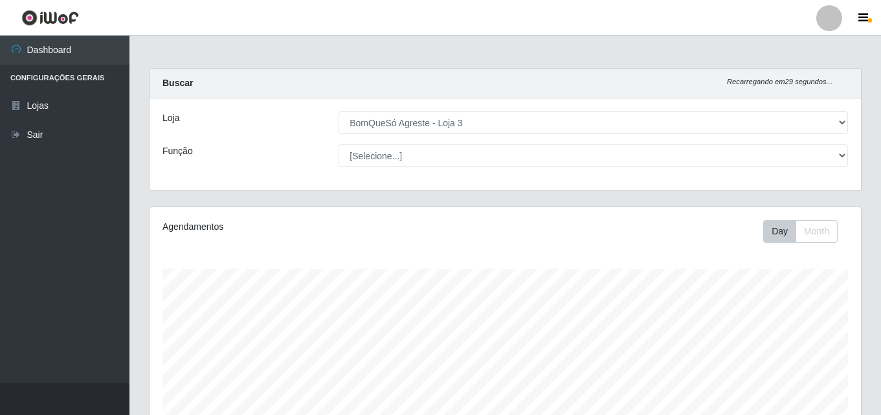
select select "215"
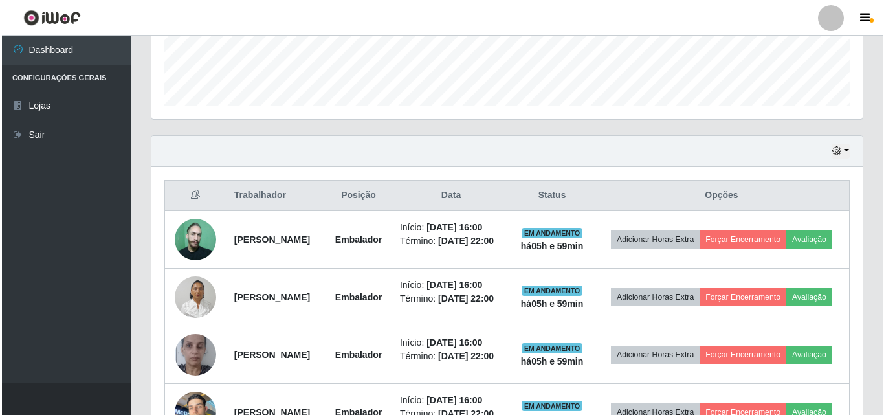
scroll to position [269, 712]
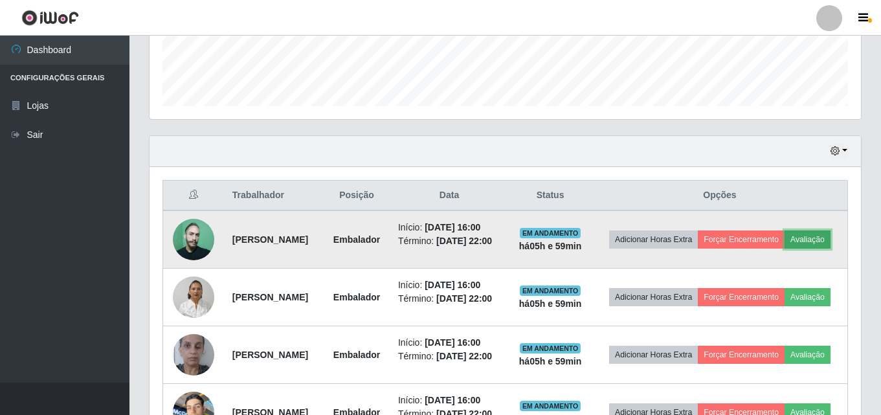
click at [785, 249] on button "Avaliação" at bounding box center [808, 240] width 46 height 18
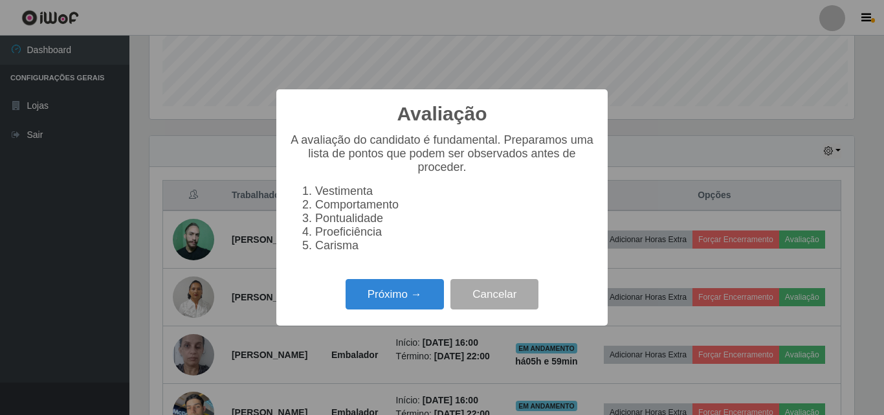
scroll to position [269, 705]
click at [427, 298] on button "Próximo →" at bounding box center [395, 294] width 98 height 30
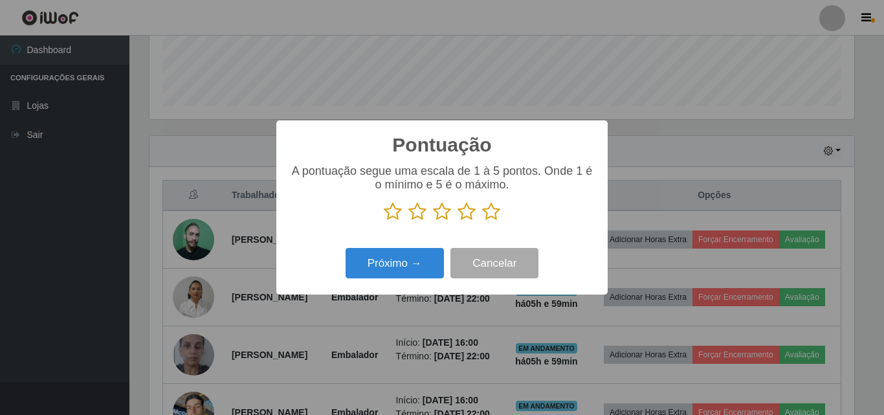
scroll to position [647217, 646780]
click at [495, 212] on icon at bounding box center [491, 211] width 18 height 19
click at [482, 221] on input "radio" at bounding box center [482, 221] width 0 height 0
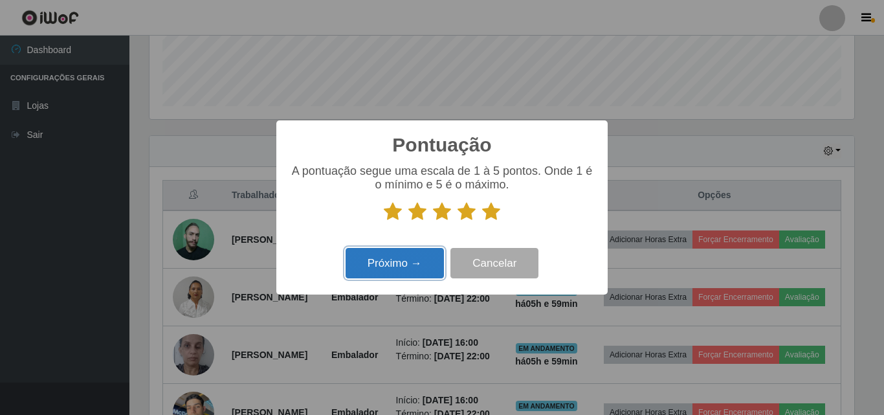
click at [427, 260] on button "Próximo →" at bounding box center [395, 263] width 98 height 30
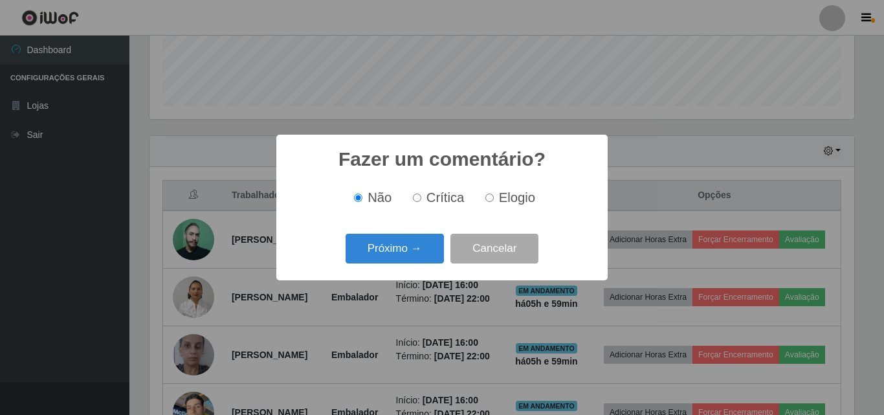
click at [499, 199] on span "Elogio" at bounding box center [517, 197] width 36 height 14
click at [494, 199] on input "Elogio" at bounding box center [490, 198] width 8 height 8
radio input "true"
click at [425, 242] on button "Próximo →" at bounding box center [395, 249] width 98 height 30
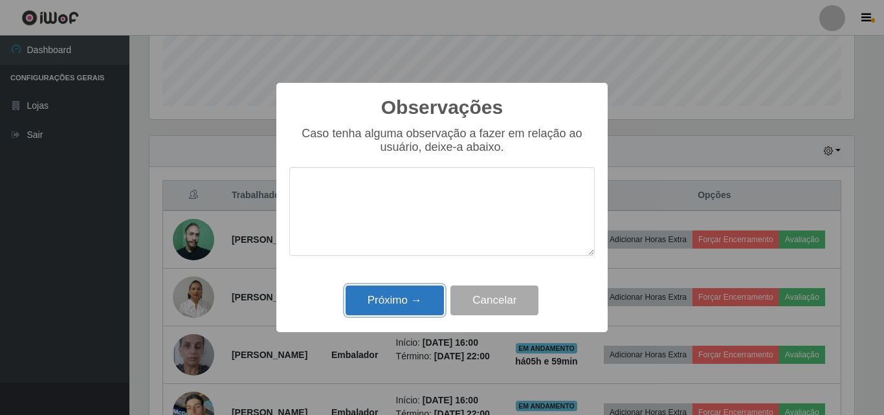
click at [405, 292] on button "Próximo →" at bounding box center [395, 301] width 98 height 30
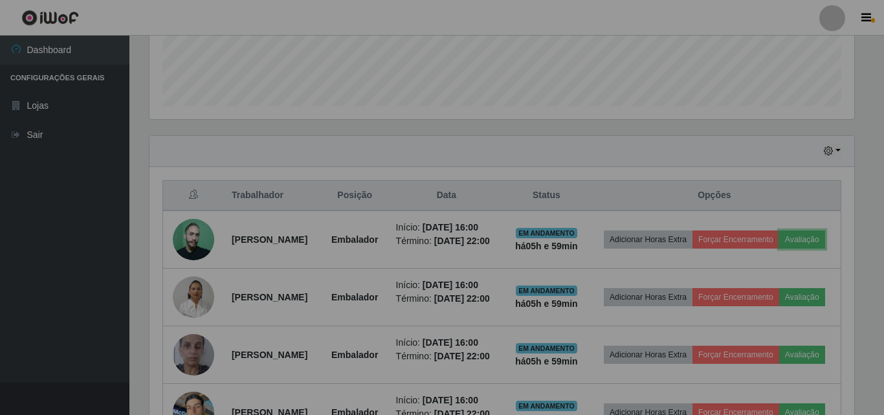
scroll to position [269, 712]
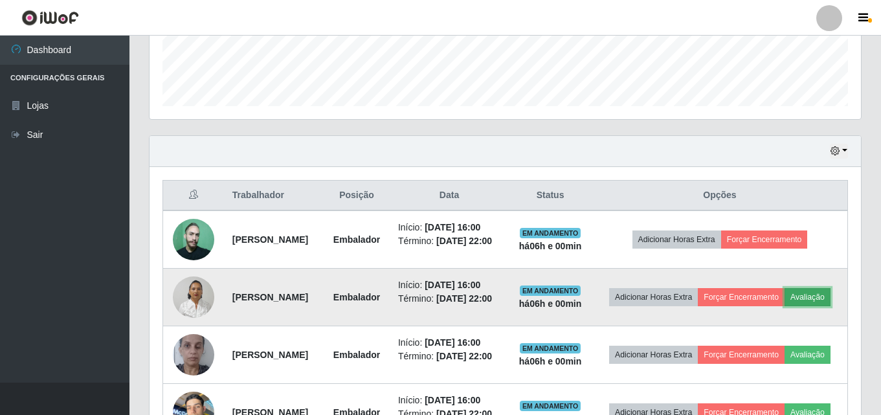
click at [785, 306] on button "Avaliação" at bounding box center [808, 297] width 46 height 18
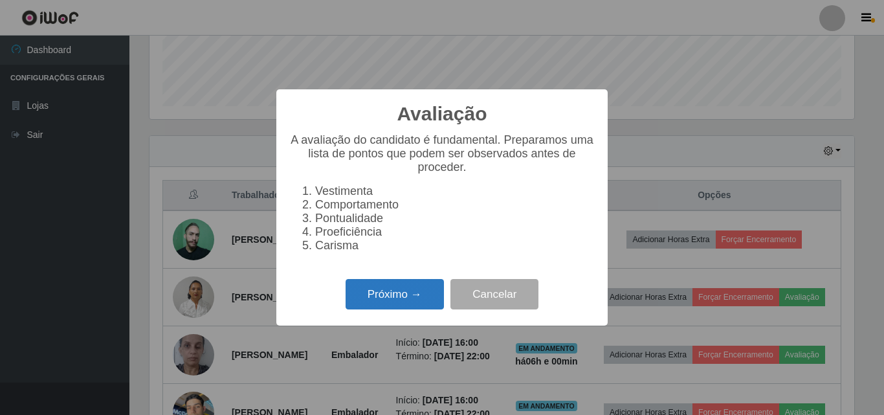
click at [435, 309] on button "Próximo →" at bounding box center [395, 294] width 98 height 30
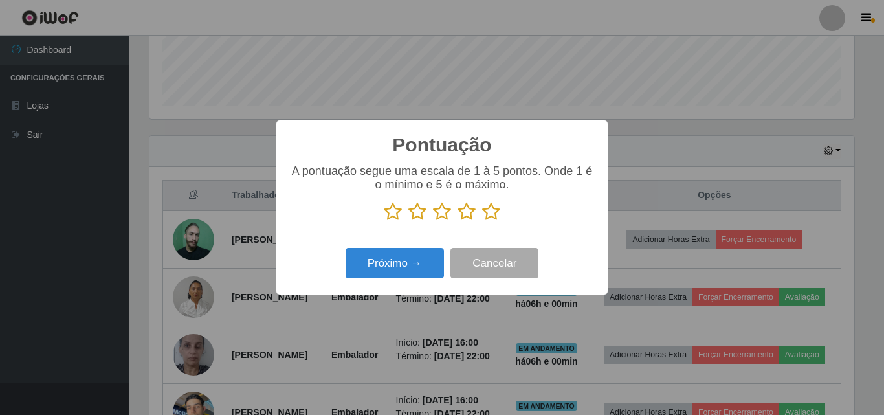
scroll to position [647217, 646780]
click at [496, 213] on icon at bounding box center [491, 211] width 18 height 19
click at [482, 221] on input "radio" at bounding box center [482, 221] width 0 height 0
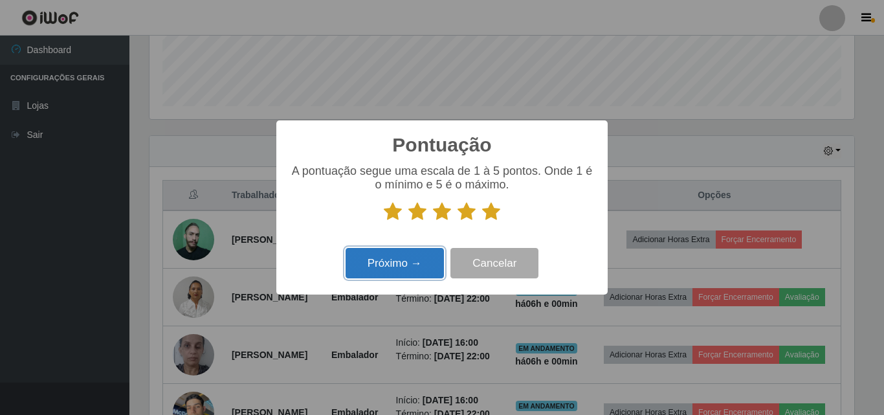
click at [411, 264] on button "Próximo →" at bounding box center [395, 263] width 98 height 30
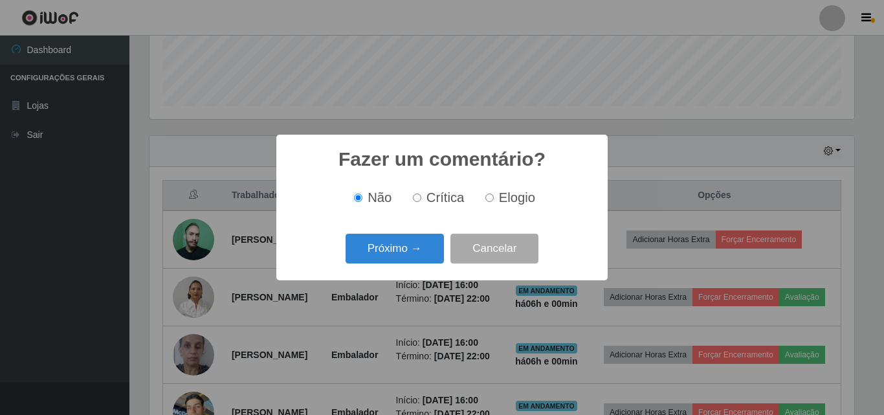
click at [491, 197] on input "Elogio" at bounding box center [490, 198] width 8 height 8
radio input "true"
click at [423, 247] on button "Próximo →" at bounding box center [395, 249] width 98 height 30
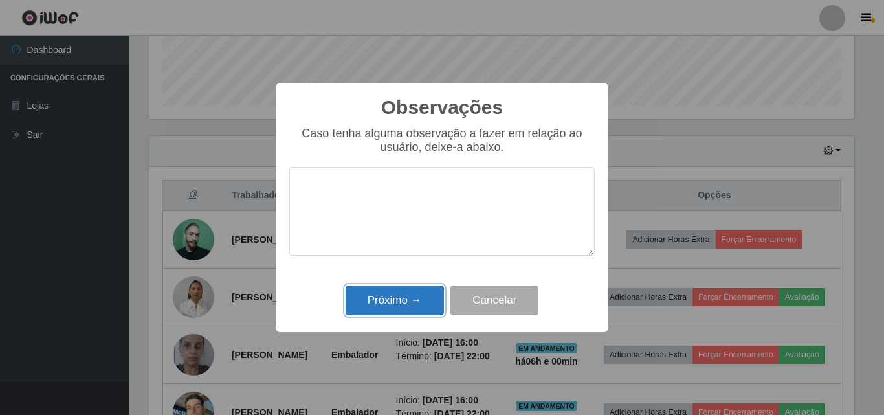
click at [416, 298] on button "Próximo →" at bounding box center [395, 301] width 98 height 30
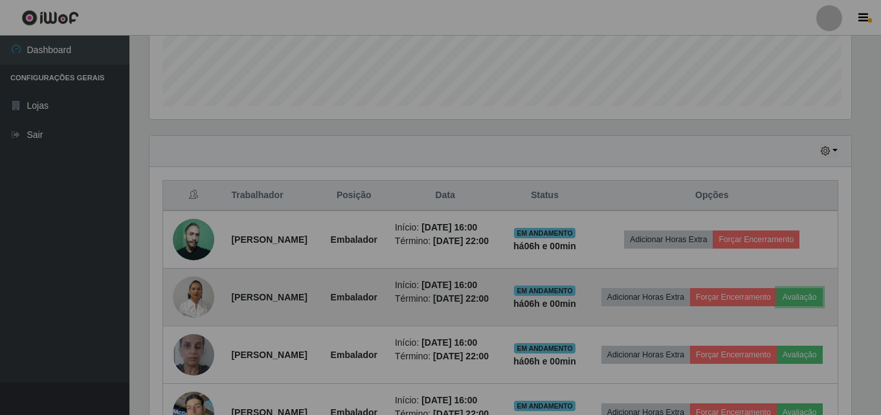
scroll to position [269, 712]
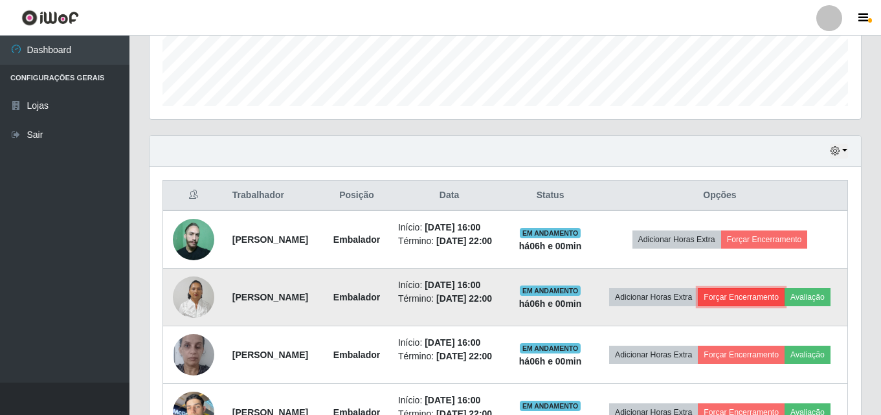
click at [769, 300] on button "Forçar Encerramento" at bounding box center [741, 297] width 87 height 18
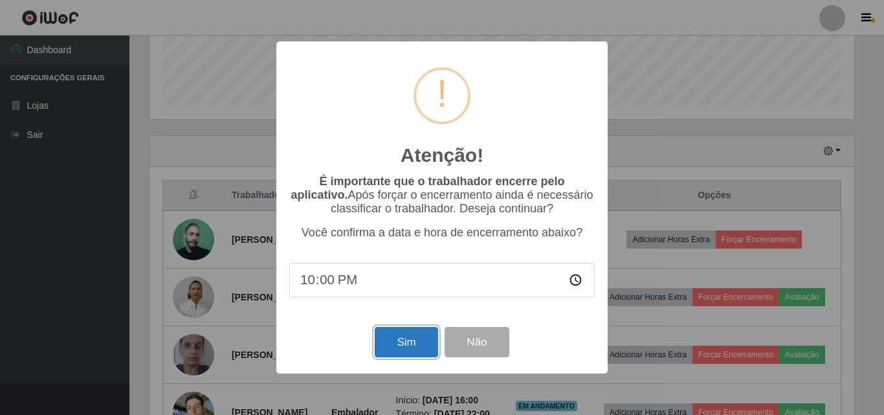
click at [427, 337] on button "Sim" at bounding box center [406, 342] width 63 height 30
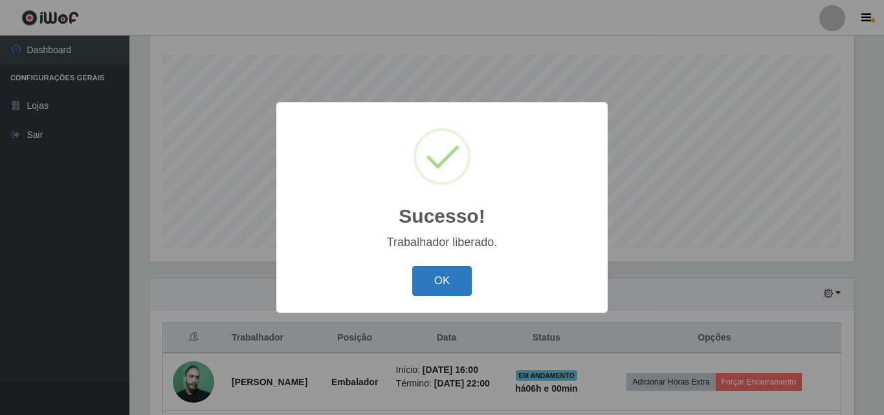
click at [458, 293] on button "OK" at bounding box center [442, 281] width 60 height 30
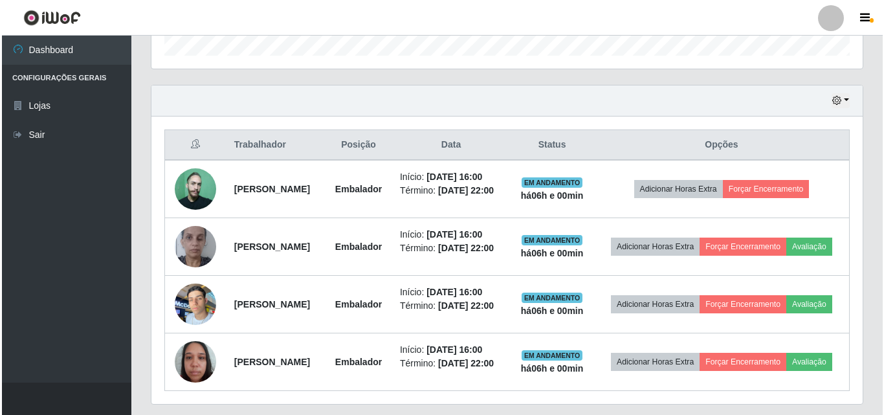
scroll to position [409, 0]
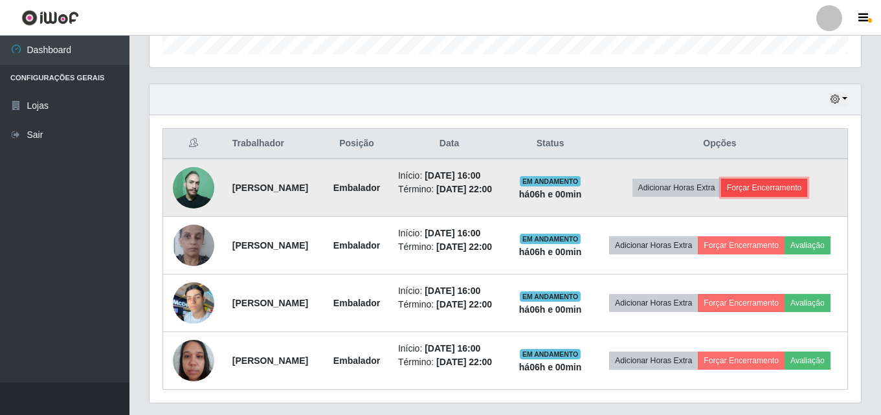
click at [806, 193] on button "Forçar Encerramento" at bounding box center [764, 188] width 87 height 18
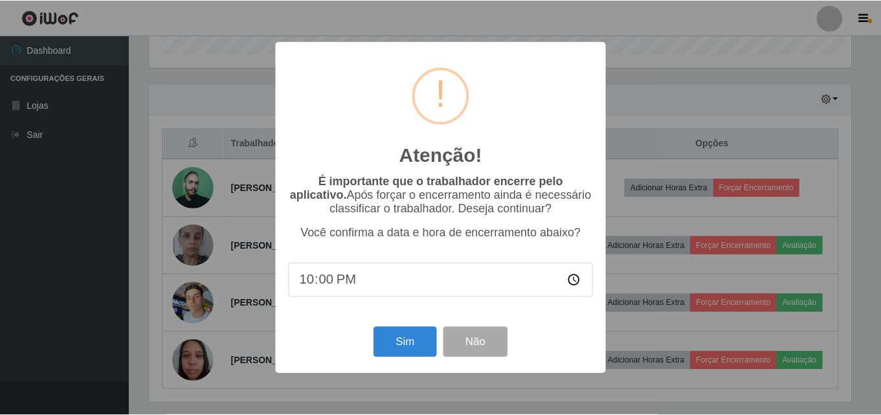
scroll to position [269, 705]
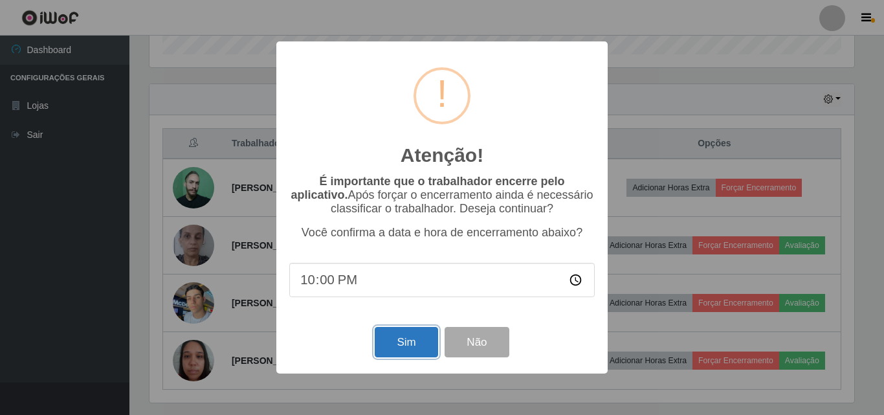
click at [427, 340] on button "Sim" at bounding box center [406, 342] width 63 height 30
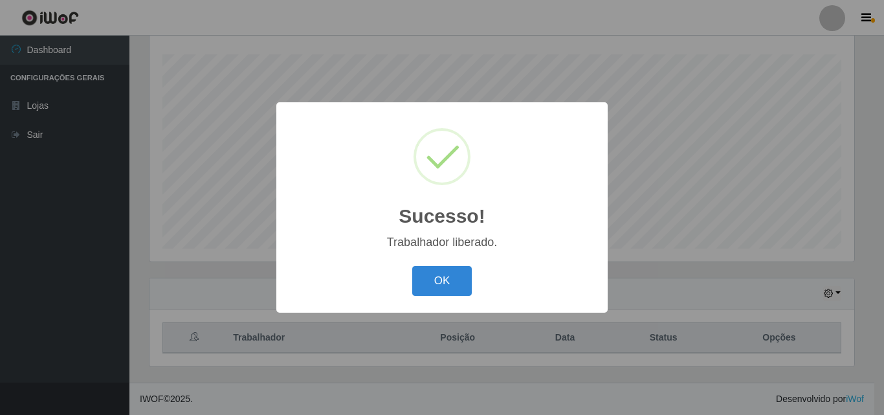
click at [456, 275] on button "OK" at bounding box center [442, 281] width 60 height 30
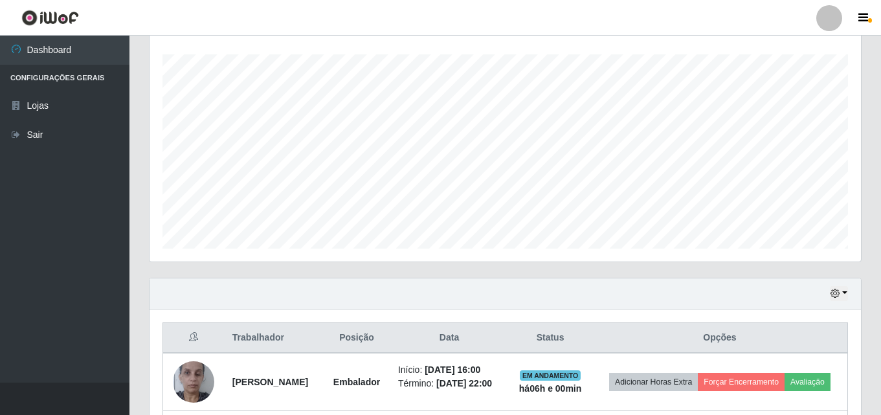
scroll to position [279, 0]
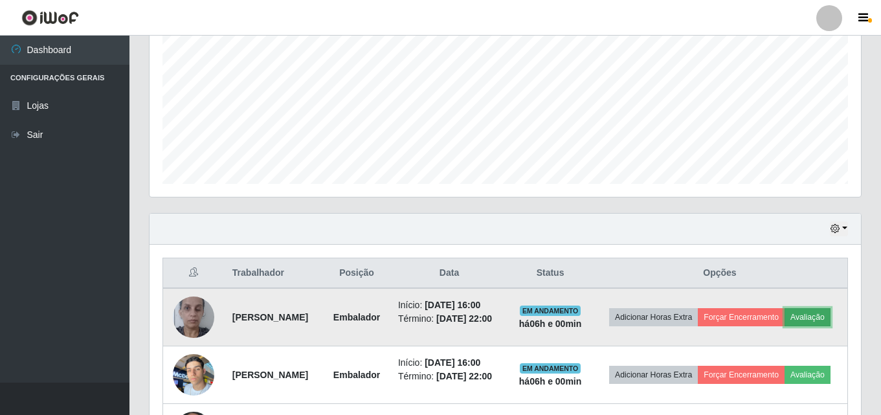
click at [785, 326] on button "Avaliação" at bounding box center [808, 317] width 46 height 18
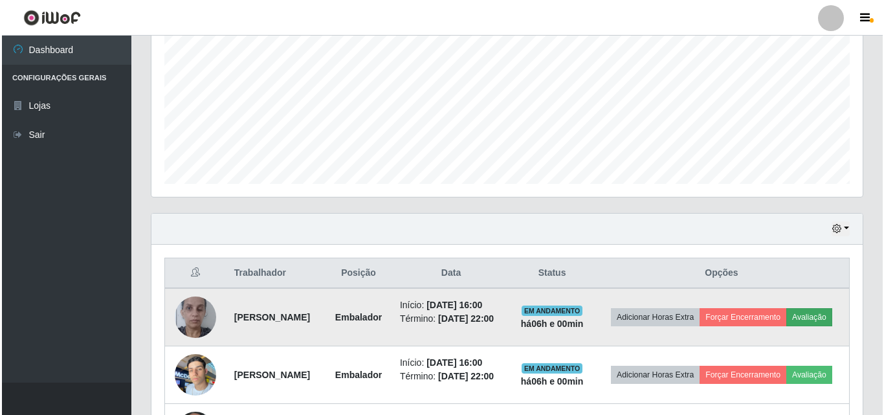
scroll to position [269, 705]
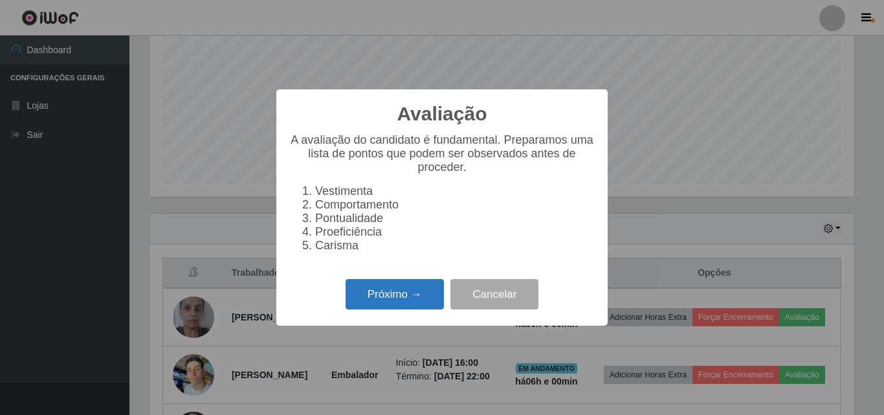
click at [390, 308] on button "Próximo →" at bounding box center [395, 294] width 98 height 30
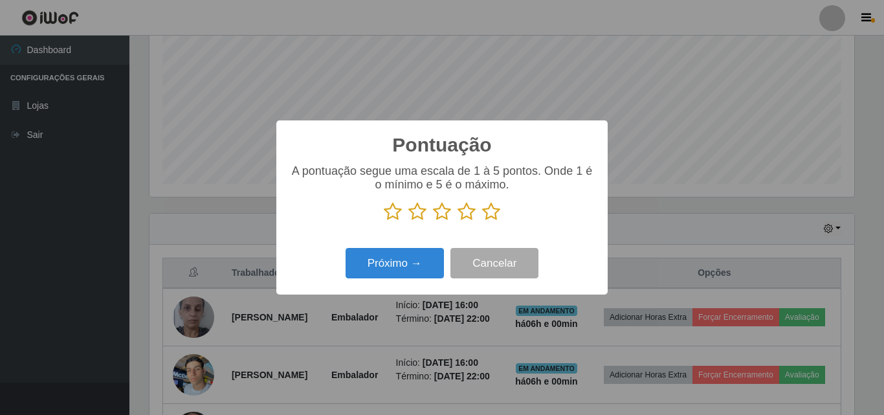
click at [495, 208] on icon at bounding box center [491, 211] width 18 height 19
click at [482, 221] on input "radio" at bounding box center [482, 221] width 0 height 0
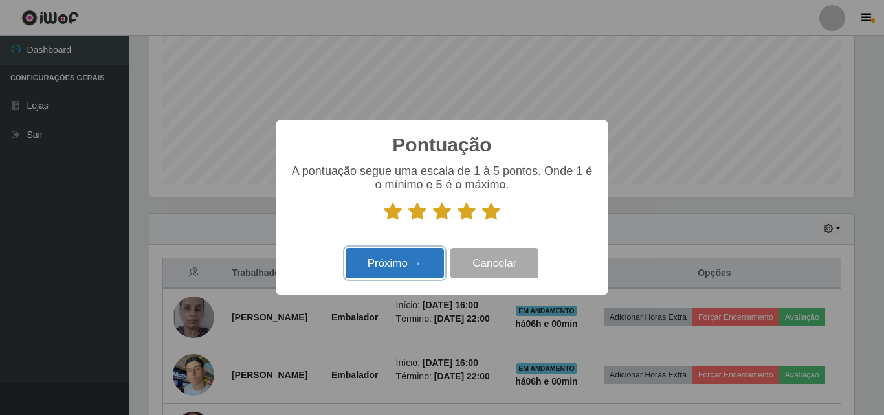
click at [423, 268] on button "Próximo →" at bounding box center [395, 263] width 98 height 30
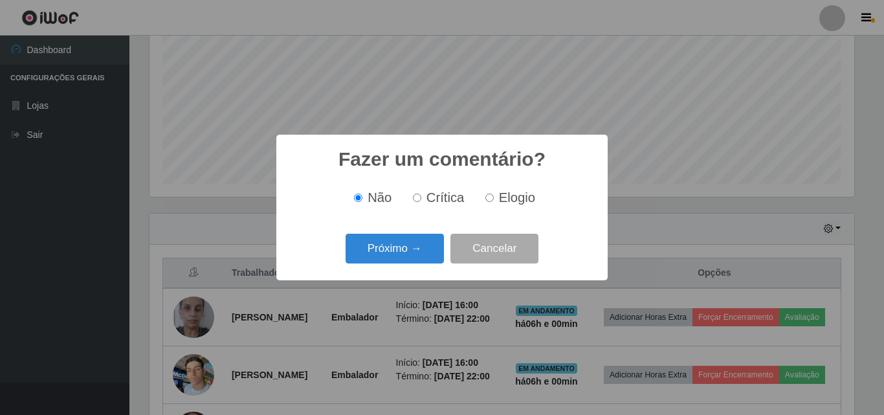
click at [514, 192] on span "Elogio" at bounding box center [517, 197] width 36 height 14
click at [494, 194] on input "Elogio" at bounding box center [490, 198] width 8 height 8
radio input "true"
click at [404, 248] on button "Próximo →" at bounding box center [395, 249] width 98 height 30
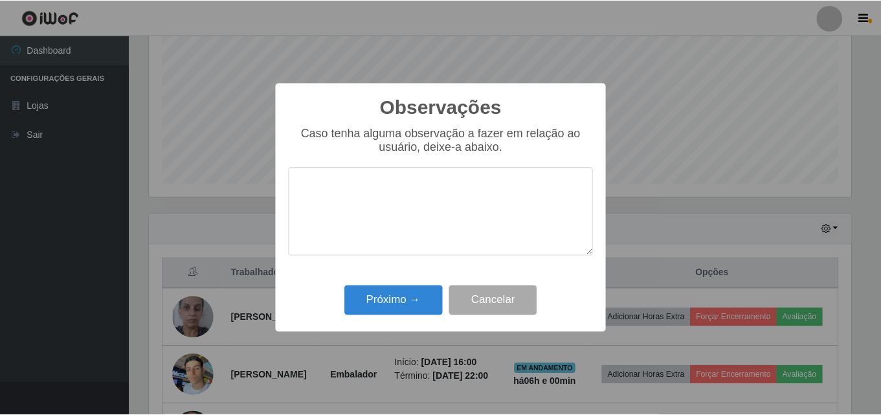
scroll to position [0, 0]
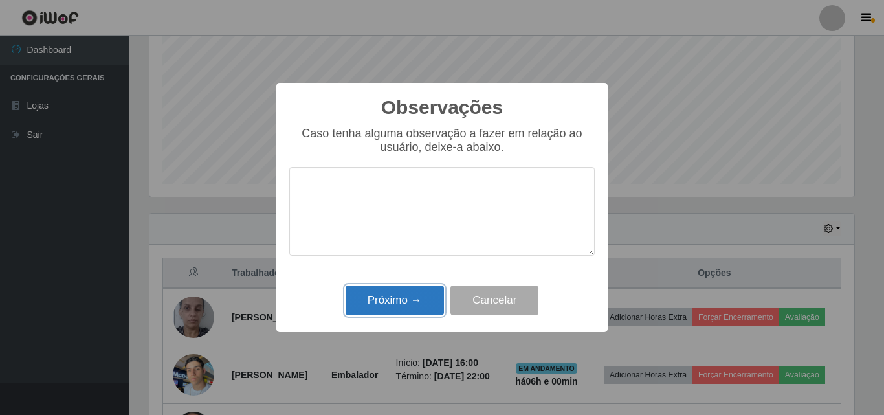
click at [392, 307] on button "Próximo →" at bounding box center [395, 301] width 98 height 30
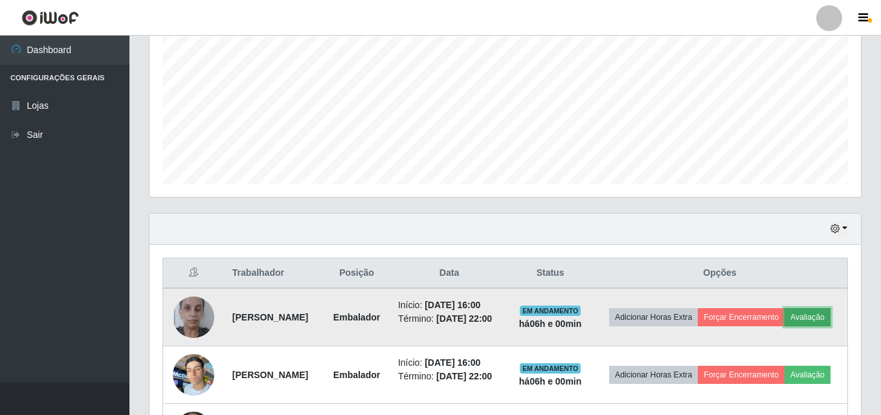
click at [785, 326] on button "Avaliação" at bounding box center [808, 317] width 46 height 18
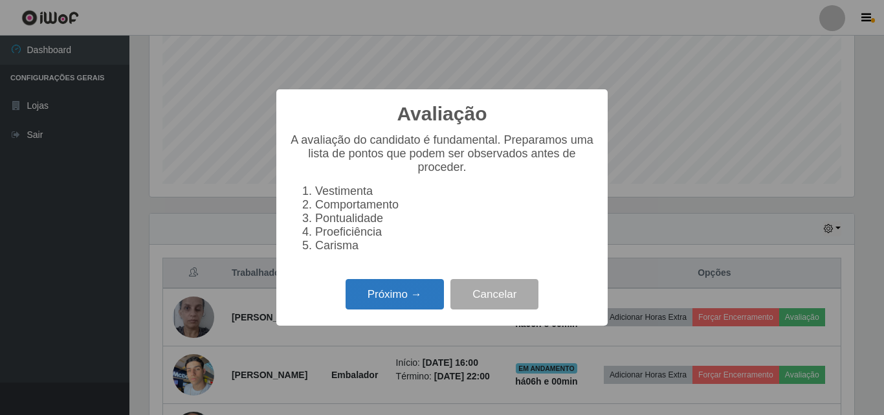
click at [429, 300] on button "Próximo →" at bounding box center [395, 294] width 98 height 30
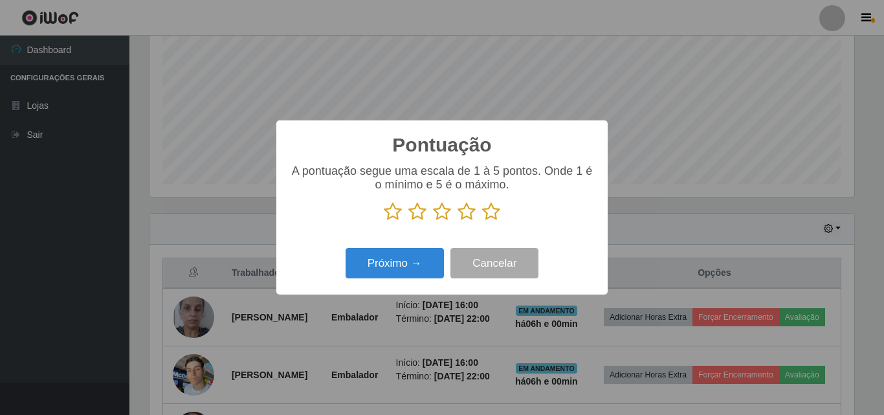
click at [491, 211] on icon at bounding box center [491, 211] width 18 height 19
click at [482, 221] on input "radio" at bounding box center [482, 221] width 0 height 0
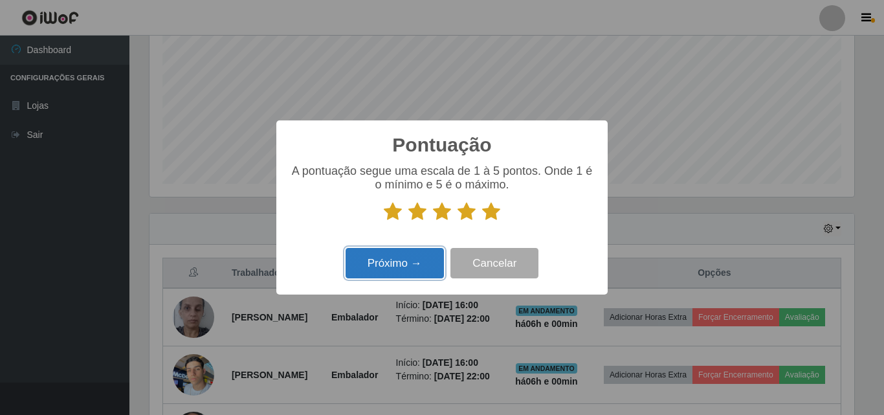
click at [412, 265] on button "Próximo →" at bounding box center [395, 263] width 98 height 30
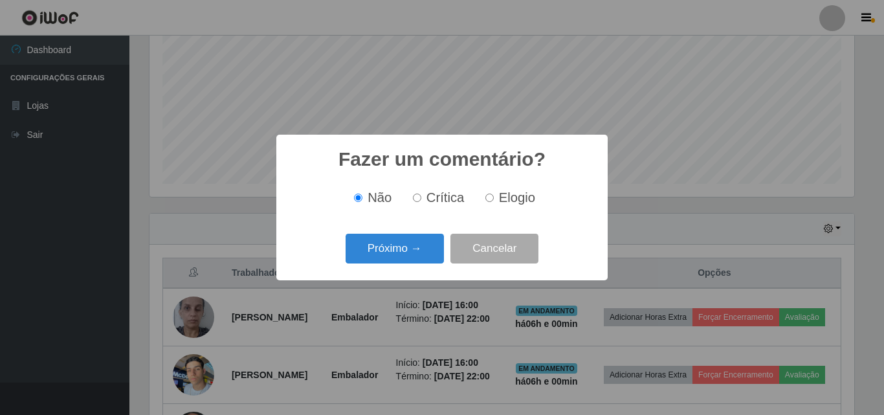
click at [486, 197] on input "Elogio" at bounding box center [490, 198] width 8 height 8
radio input "true"
click at [425, 248] on button "Próximo →" at bounding box center [395, 249] width 98 height 30
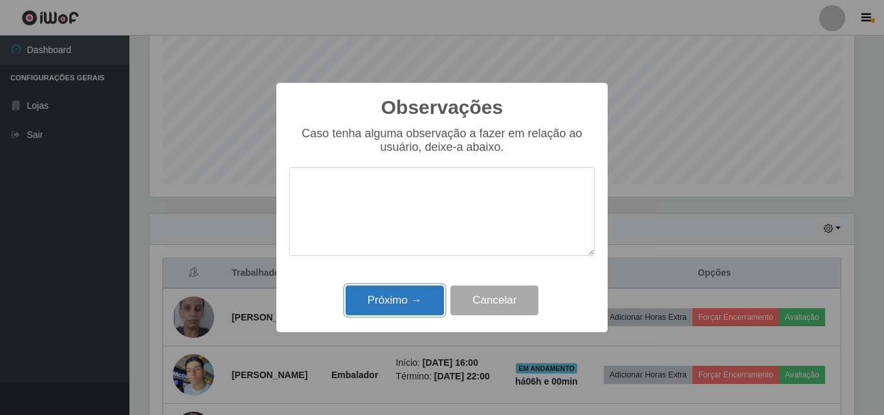
click at [406, 293] on button "Próximo →" at bounding box center [395, 301] width 98 height 30
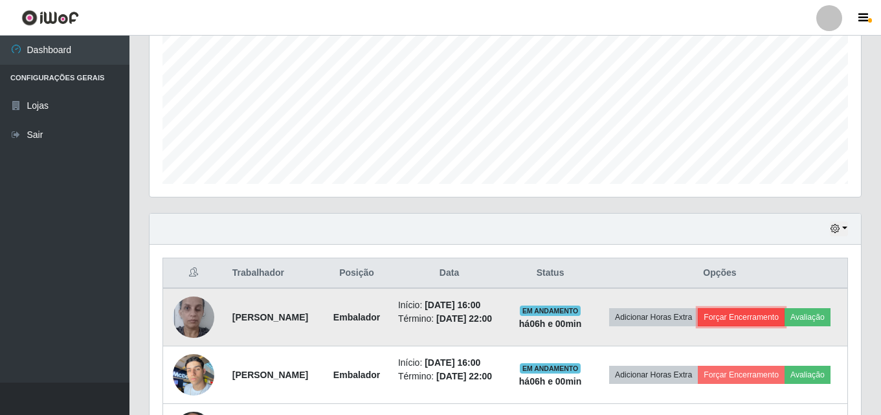
click at [785, 308] on button "Forçar Encerramento" at bounding box center [741, 317] width 87 height 18
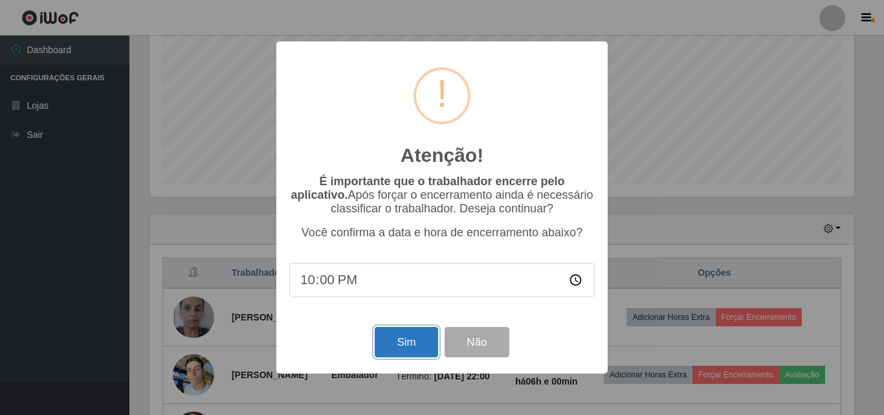
click at [404, 344] on button "Sim" at bounding box center [406, 342] width 63 height 30
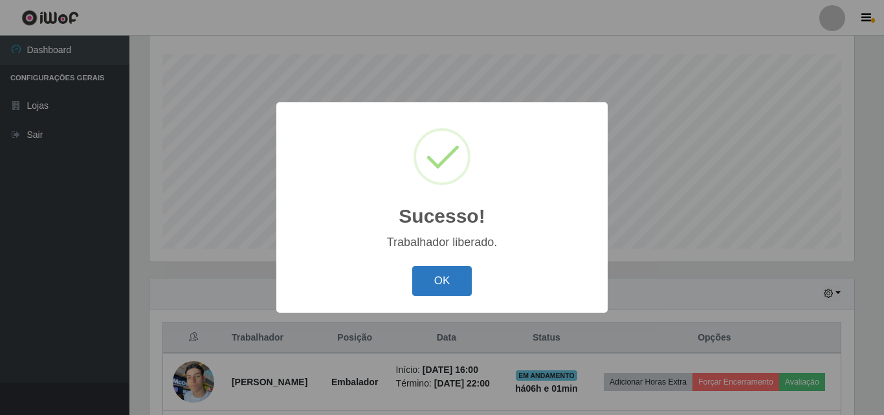
click at [463, 282] on button "OK" at bounding box center [442, 281] width 60 height 30
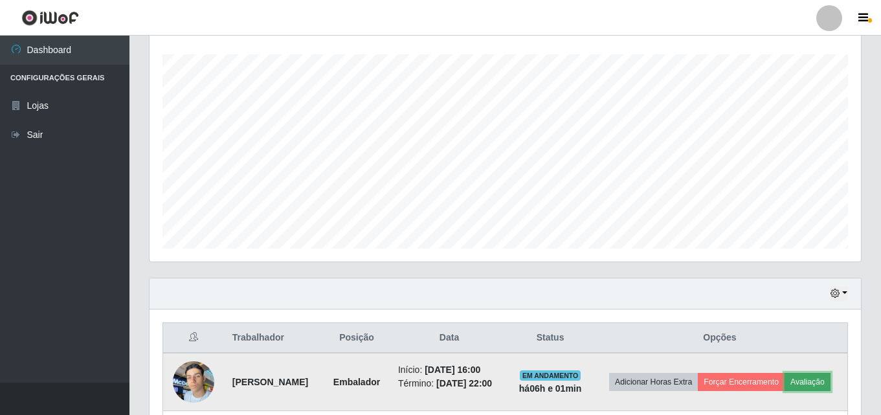
click at [785, 391] on button "Avaliação" at bounding box center [808, 382] width 46 height 18
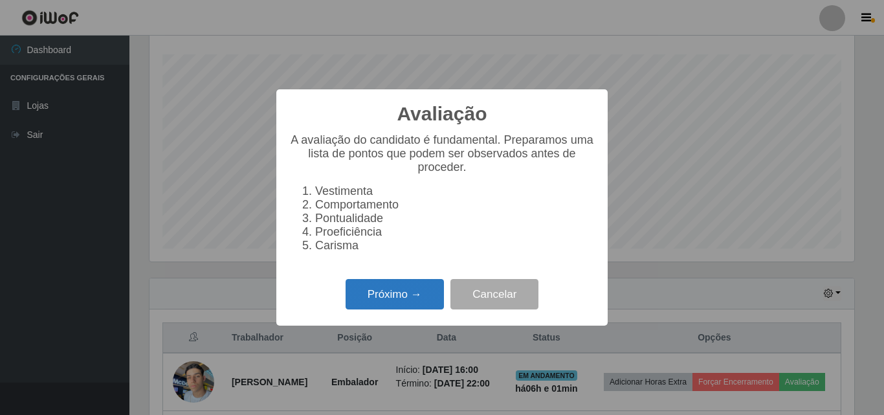
click at [434, 307] on button "Próximo →" at bounding box center [395, 294] width 98 height 30
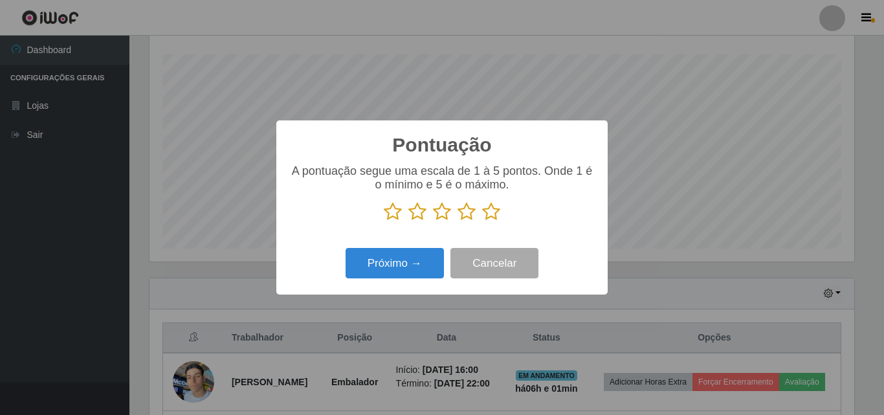
click at [493, 211] on icon at bounding box center [491, 211] width 18 height 19
click at [482, 221] on input "radio" at bounding box center [482, 221] width 0 height 0
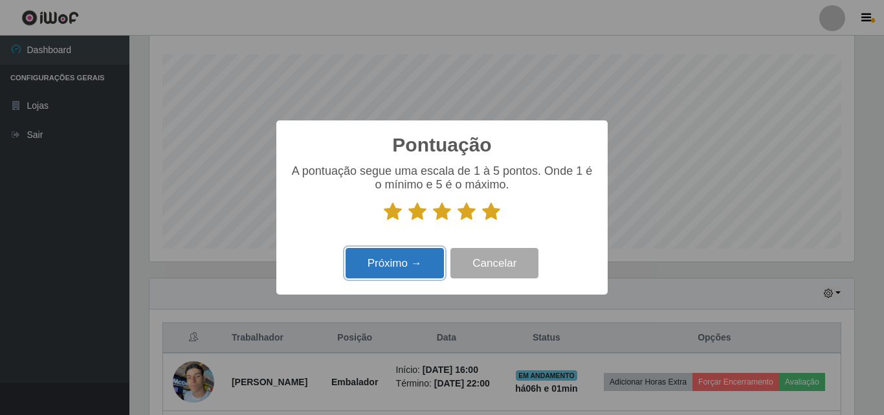
click at [377, 265] on button "Próximo →" at bounding box center [395, 263] width 98 height 30
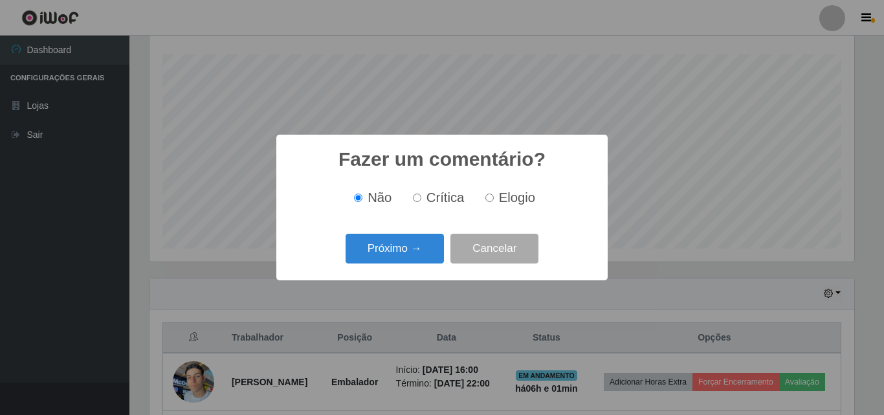
click at [491, 199] on input "Elogio" at bounding box center [490, 198] width 8 height 8
radio input "true"
click at [412, 245] on button "Próximo →" at bounding box center [395, 249] width 98 height 30
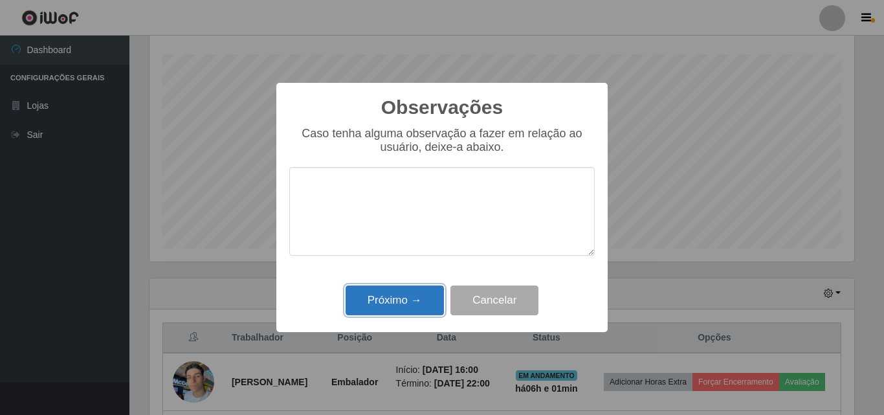
click at [405, 307] on button "Próximo →" at bounding box center [395, 301] width 98 height 30
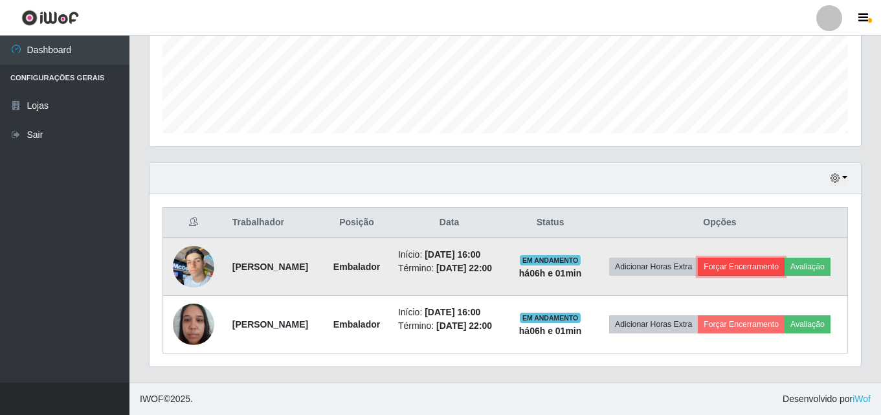
click at [770, 258] on button "Forçar Encerramento" at bounding box center [741, 267] width 87 height 18
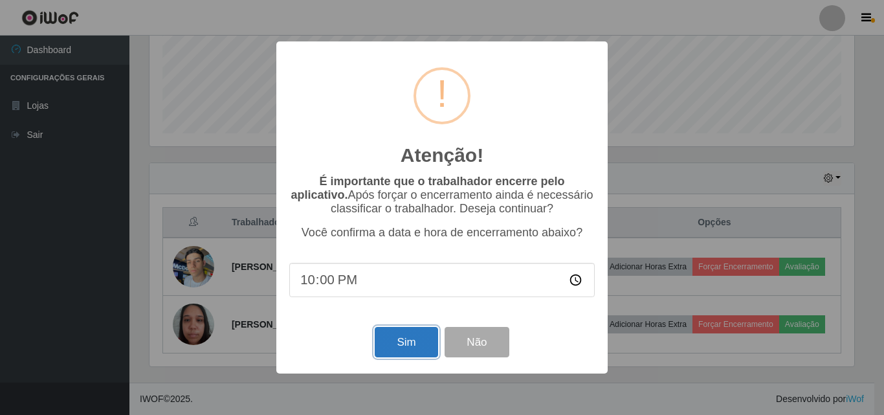
click at [396, 348] on button "Sim" at bounding box center [406, 342] width 63 height 30
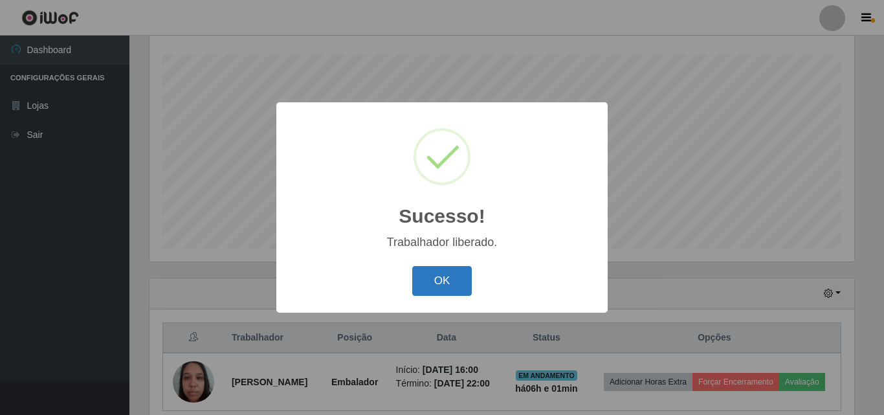
click at [459, 287] on button "OK" at bounding box center [442, 281] width 60 height 30
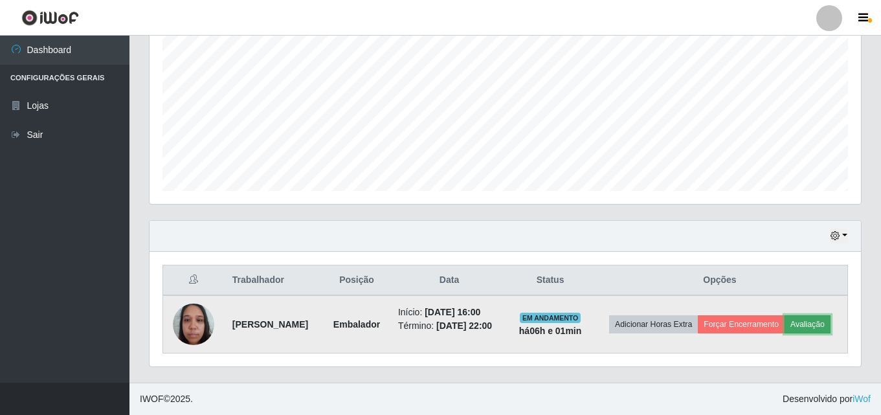
click at [824, 326] on button "Avaliação" at bounding box center [808, 324] width 46 height 18
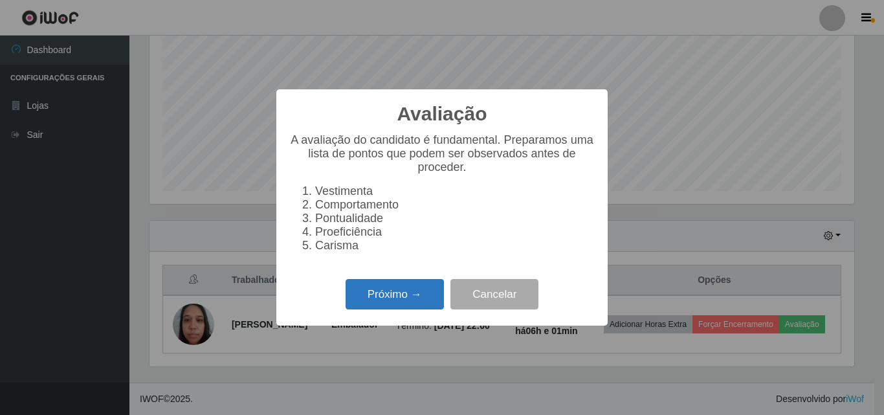
click at [413, 301] on button "Próximo →" at bounding box center [395, 294] width 98 height 30
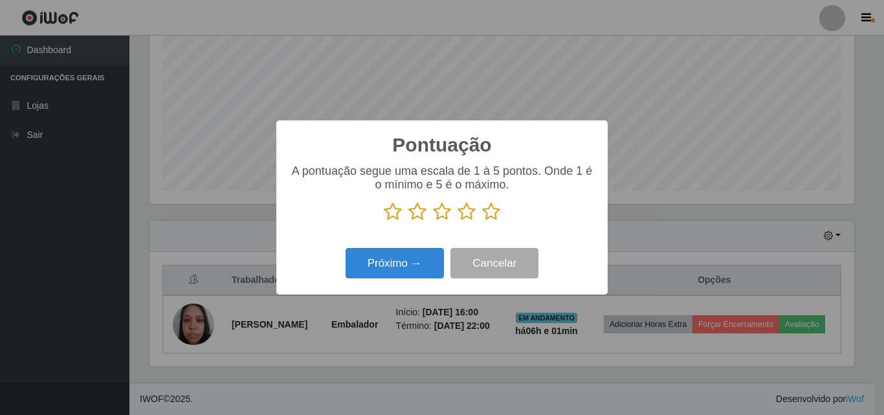
click at [491, 206] on icon at bounding box center [491, 211] width 18 height 19
click at [482, 221] on input "radio" at bounding box center [482, 221] width 0 height 0
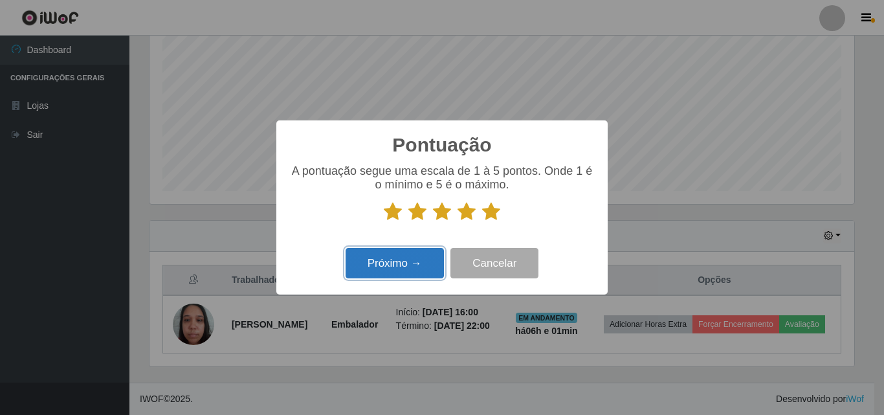
click at [400, 266] on button "Próximo →" at bounding box center [395, 263] width 98 height 30
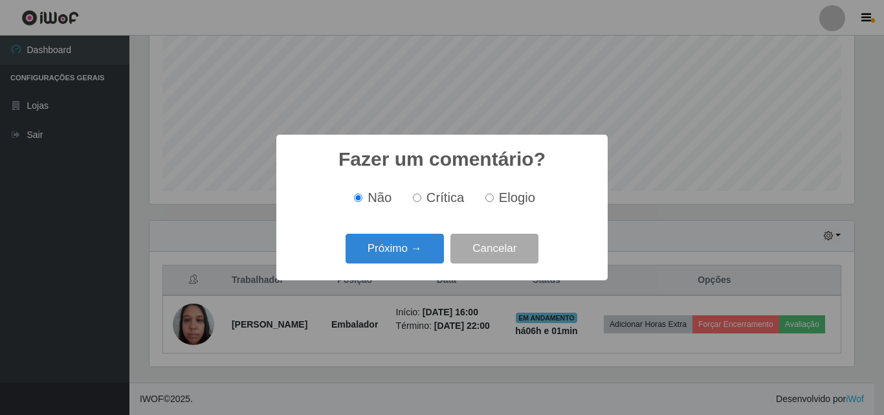
click at [499, 195] on span "Elogio" at bounding box center [517, 197] width 36 height 14
click at [494, 195] on input "Elogio" at bounding box center [490, 198] width 8 height 8
radio input "true"
click at [403, 247] on button "Próximo →" at bounding box center [395, 249] width 98 height 30
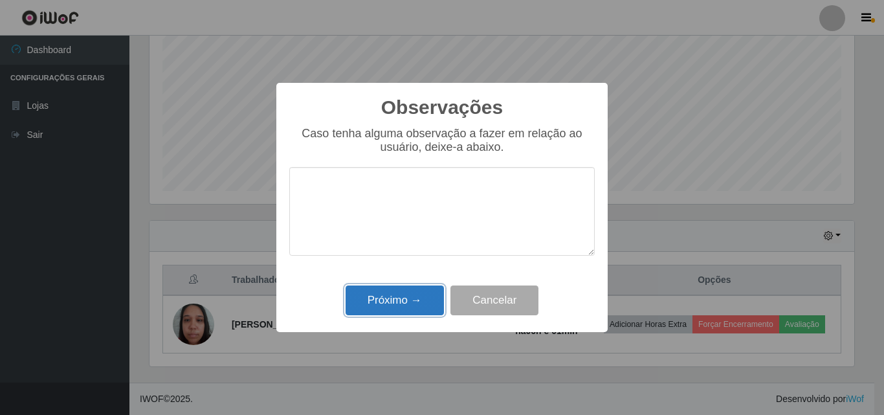
click at [409, 304] on button "Próximo →" at bounding box center [395, 301] width 98 height 30
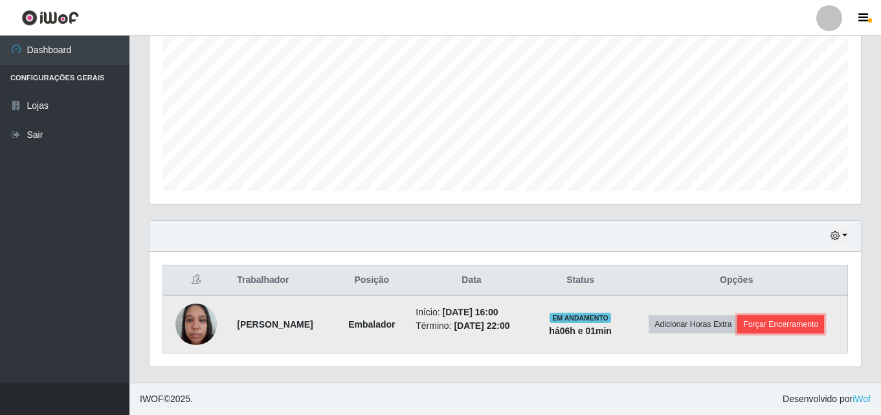
click at [765, 327] on button "Forçar Encerramento" at bounding box center [780, 324] width 87 height 18
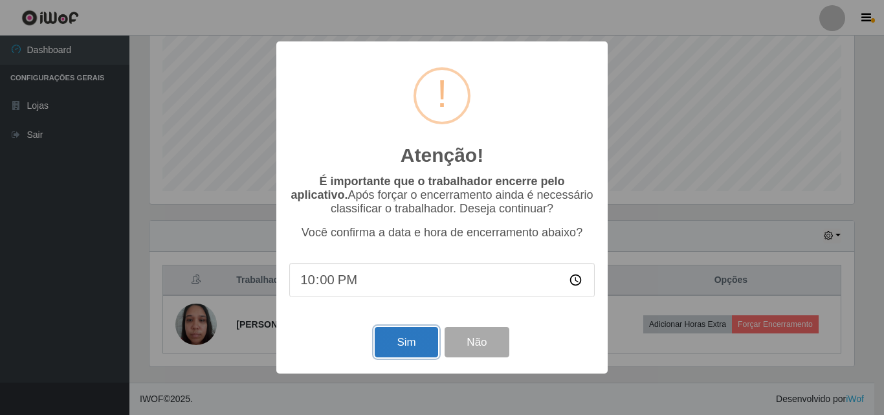
click at [396, 346] on button "Sim" at bounding box center [406, 342] width 63 height 30
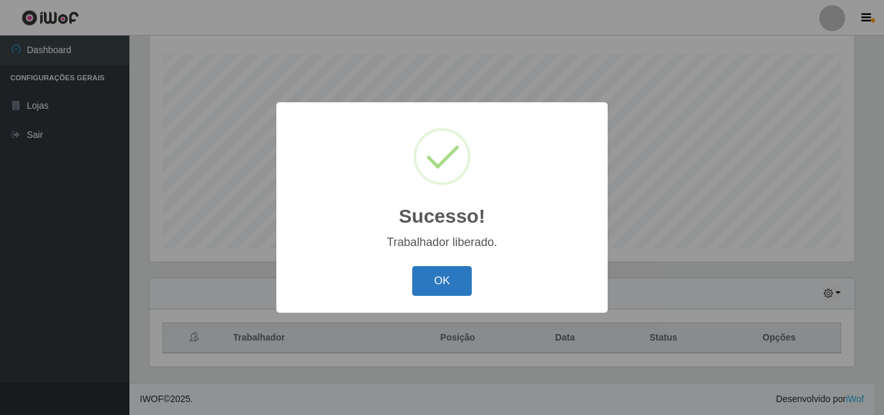
click at [452, 273] on button "OK" at bounding box center [442, 281] width 60 height 30
